Goal: Transaction & Acquisition: Subscribe to service/newsletter

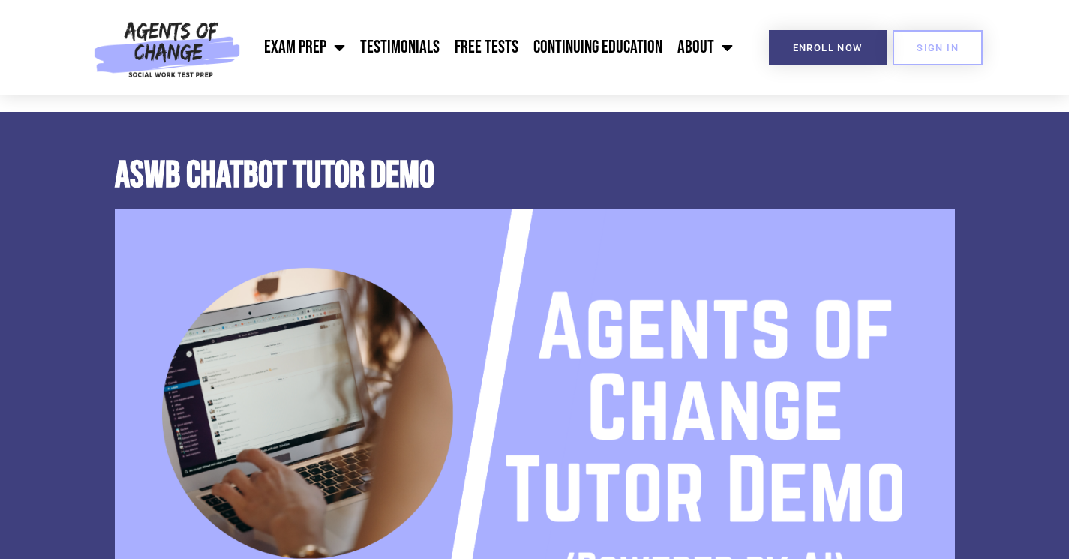
scroll to position [600, 0]
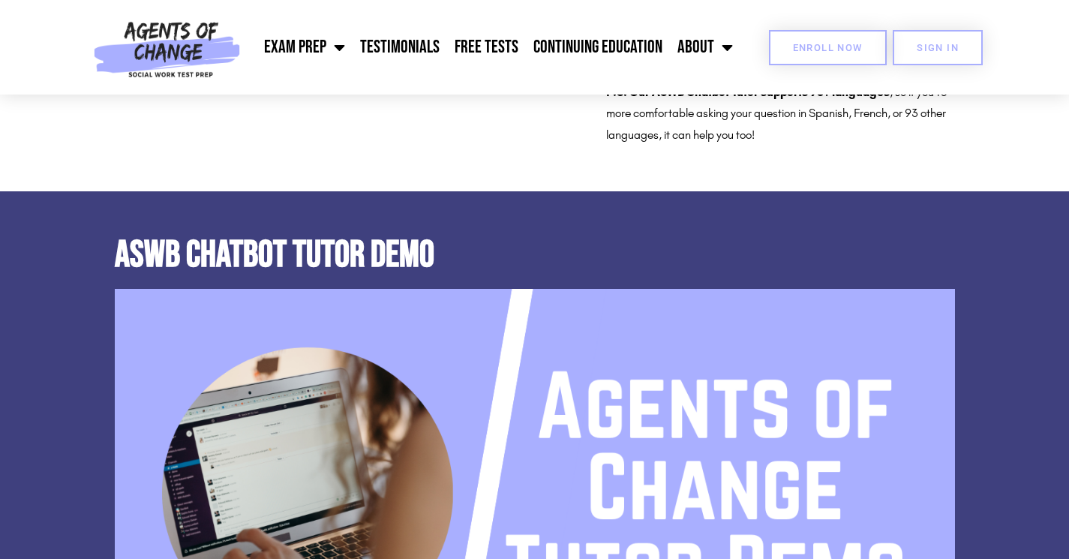
click at [818, 51] on span "Enroll Now" at bounding box center [828, 48] width 70 height 10
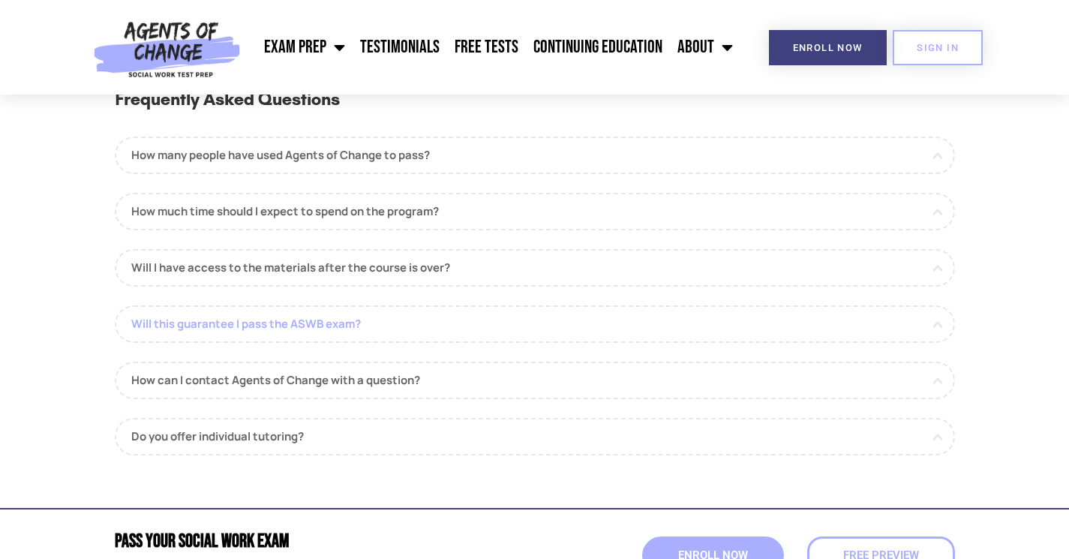
scroll to position [1725, 0]
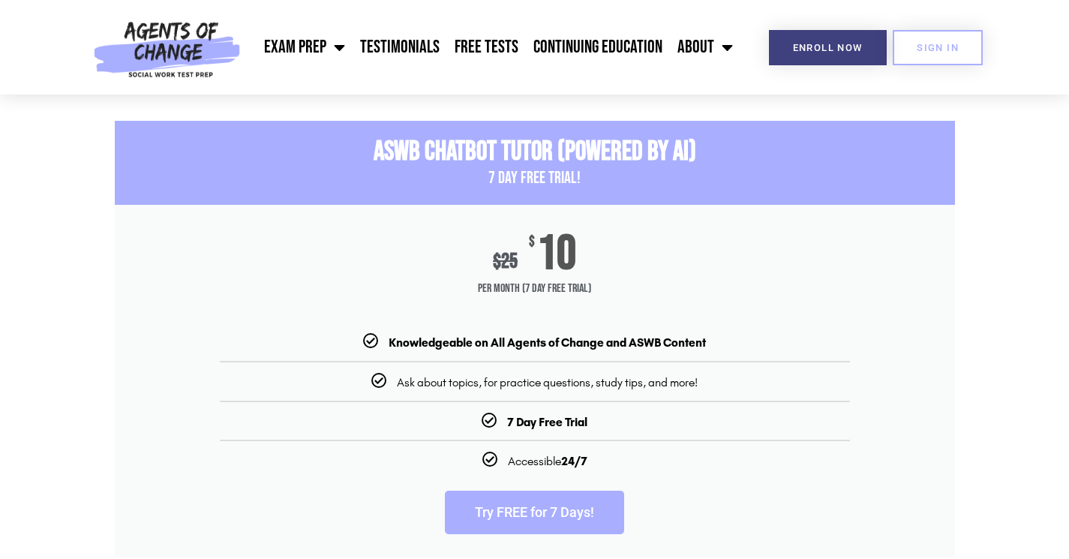
scroll to position [1350, 0]
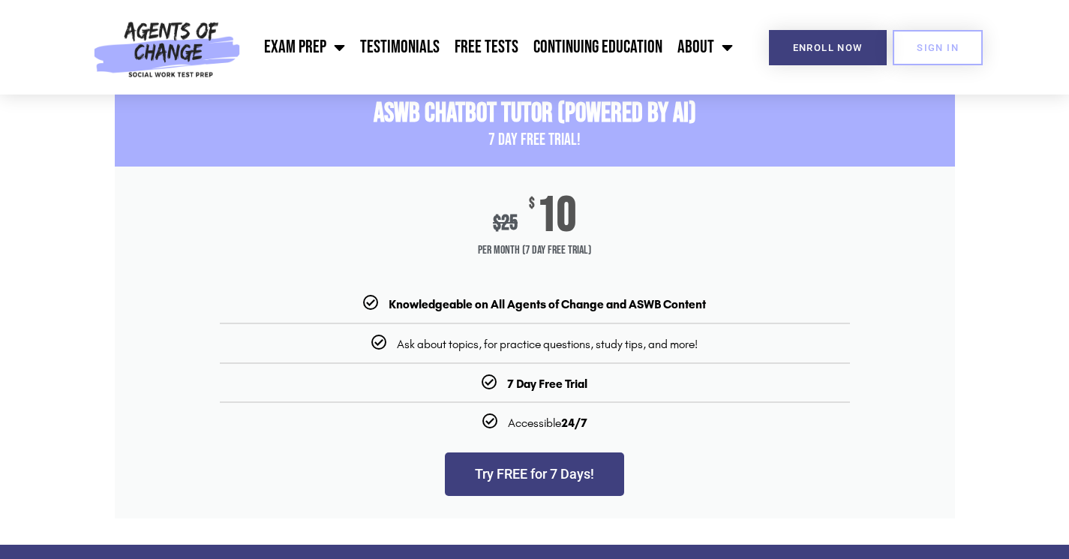
click at [526, 476] on link "Try FREE for 7 Days!" at bounding box center [534, 474] width 179 height 44
